Goal: Task Accomplishment & Management: Use online tool/utility

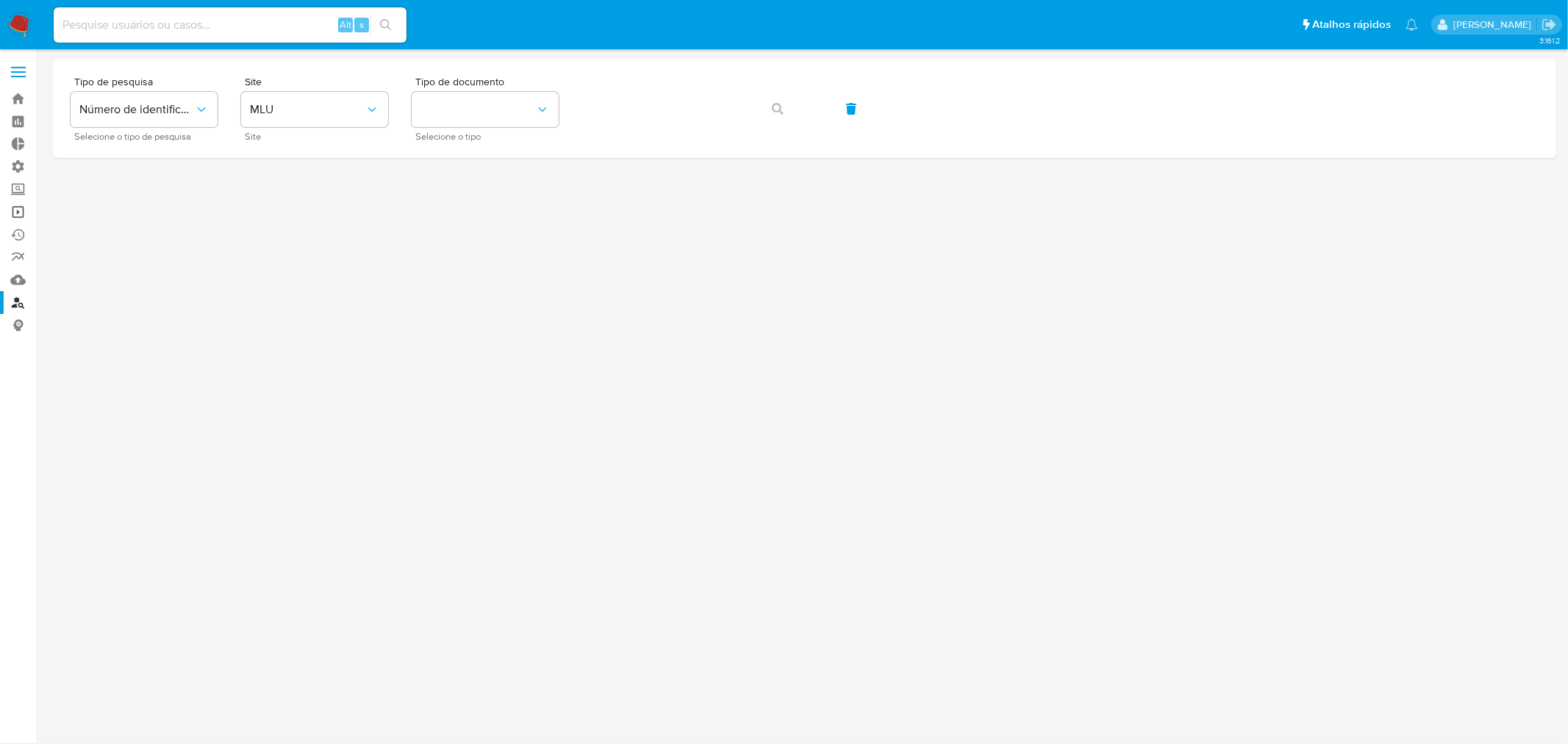
click at [24, 210] on link "Operações em massa" at bounding box center [88, 213] width 175 height 23
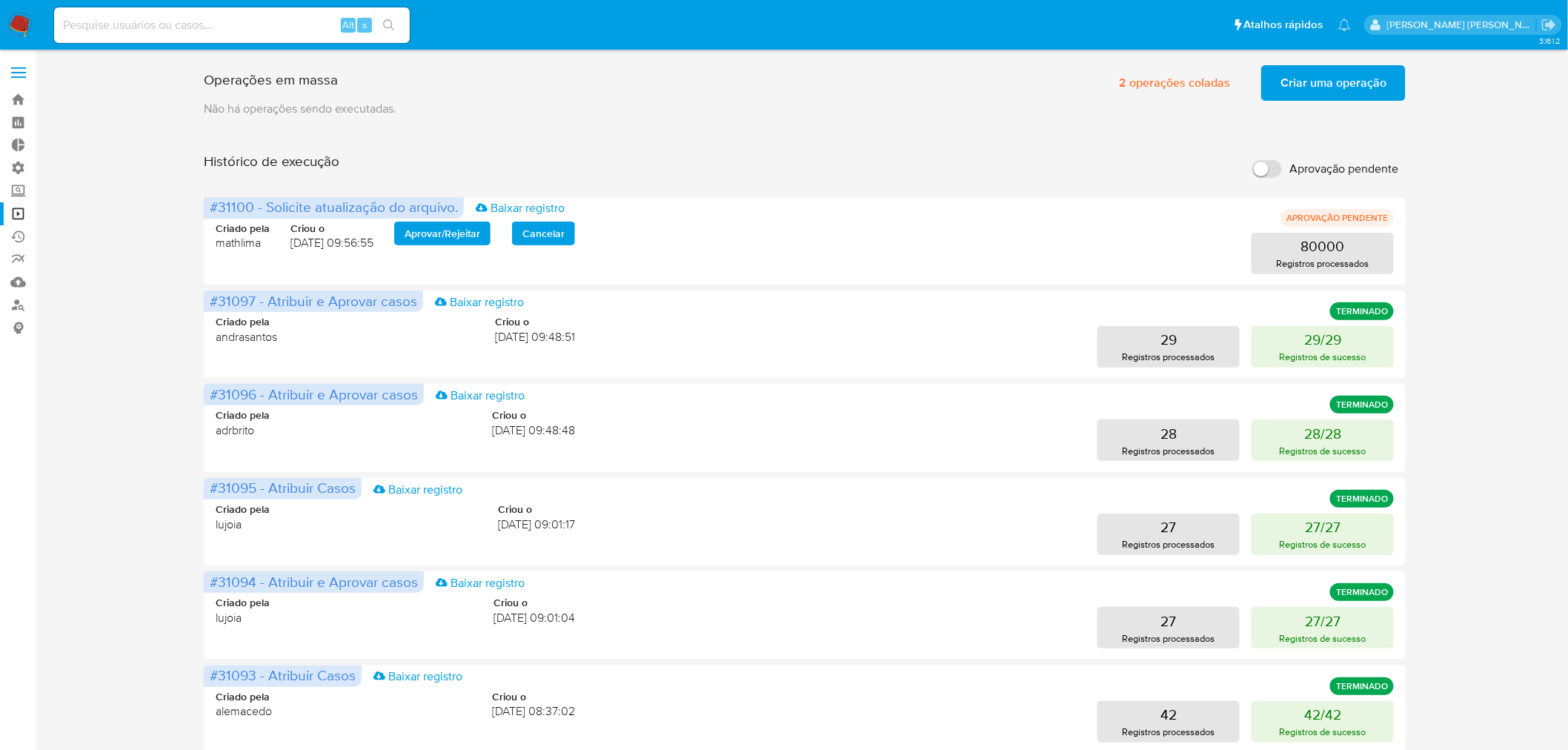
click at [1275, 176] on input "Aprovação pendente" at bounding box center [1266, 169] width 30 height 18
checkbox input "true"
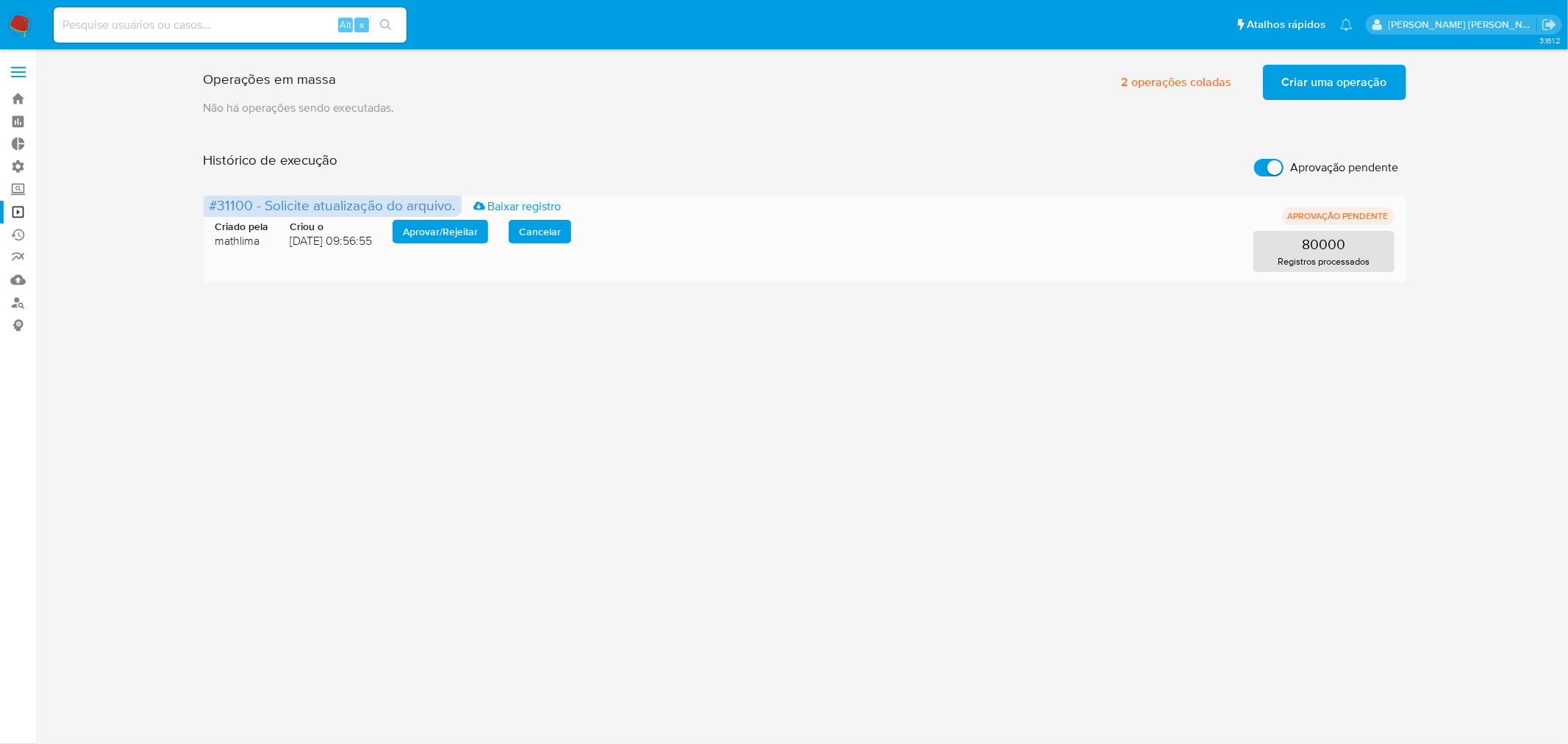
click at [452, 236] on span "Aprovar / Rejeitar" at bounding box center [440, 231] width 75 height 21
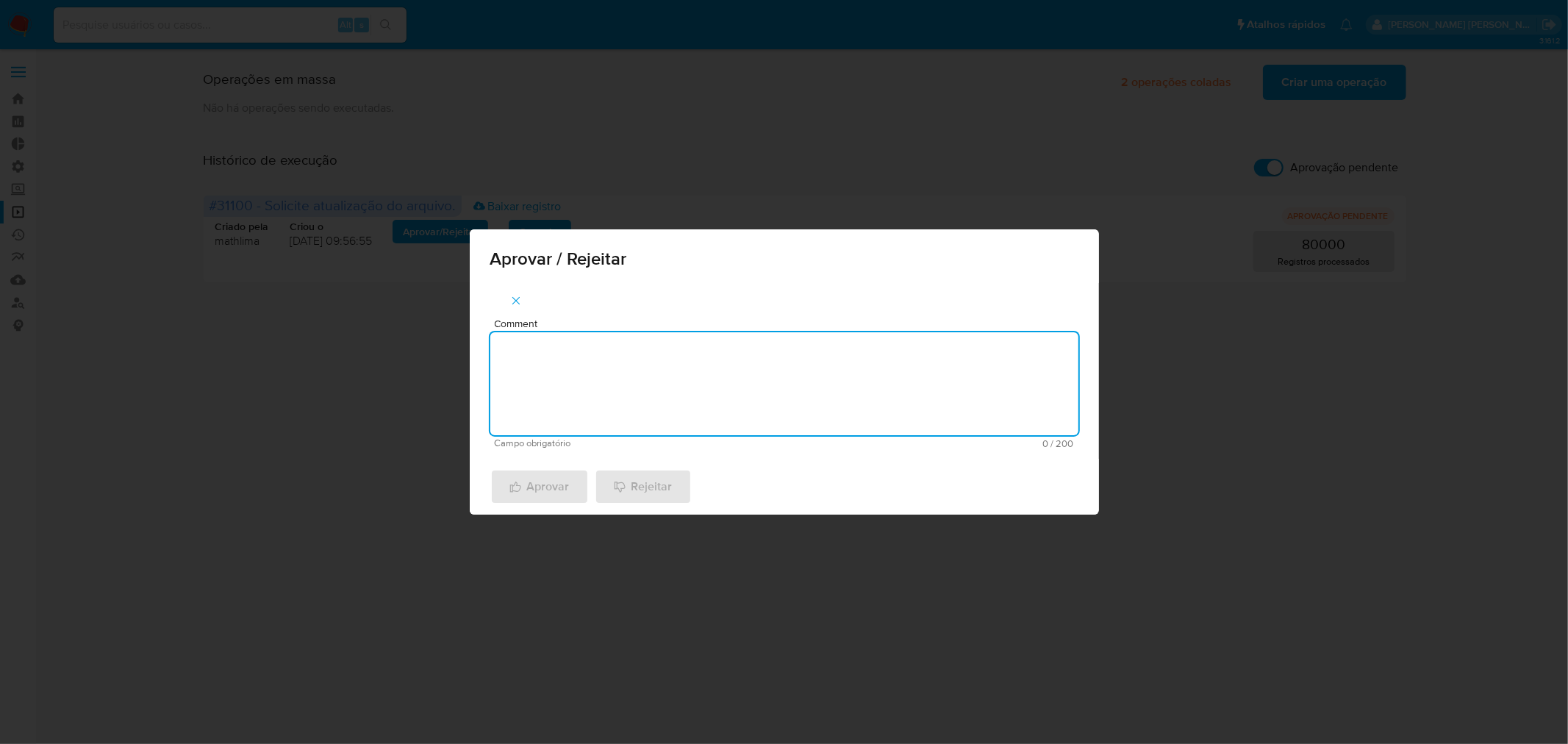
click at [605, 375] on textarea "Comment" at bounding box center [784, 383] width 588 height 103
type textarea "atualização cadastral 2025"
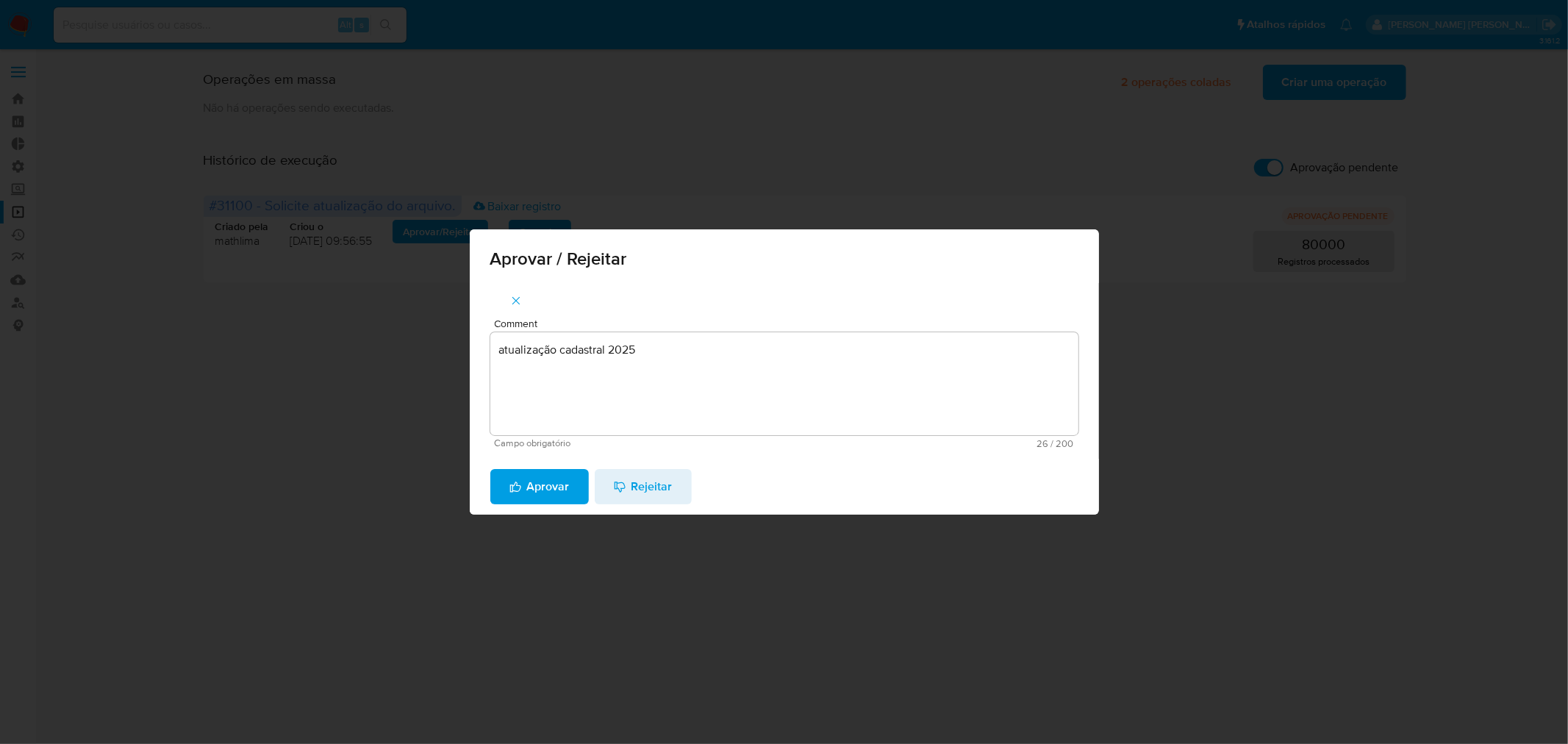
click at [534, 485] on span "Aprovar" at bounding box center [538, 487] width 60 height 32
